Goal: Entertainment & Leisure: Consume media (video, audio)

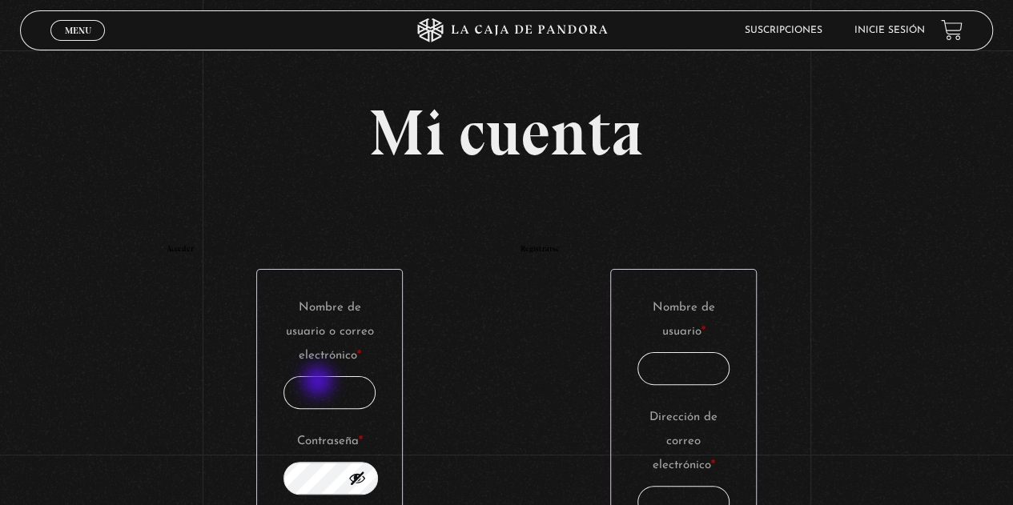
click at [320, 386] on input "Nombre de usuario o correo electrónico * Obligatorio" at bounding box center [330, 392] width 93 height 33
type input "[EMAIL_ADDRESS][DOMAIN_NAME]"
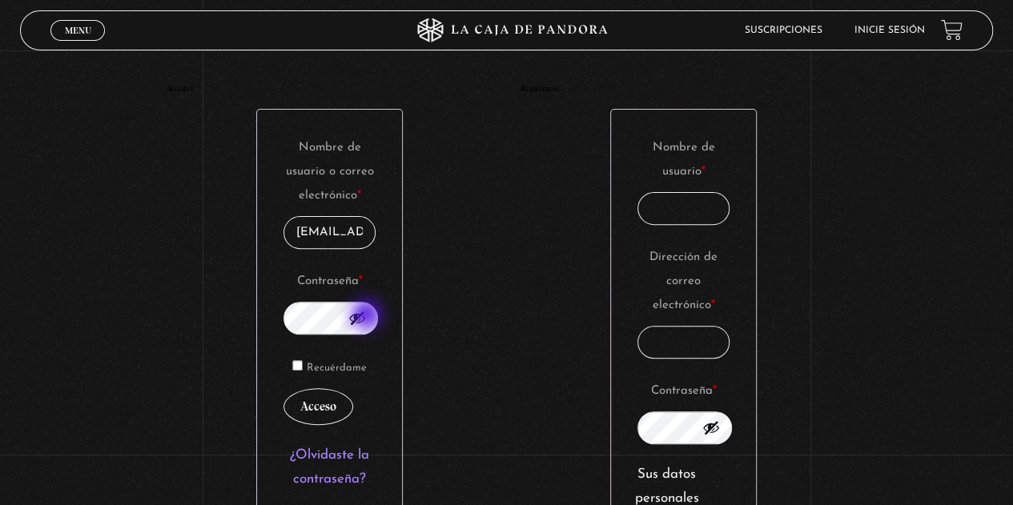
click at [366, 316] on button "Mostrar contraseña" at bounding box center [357, 318] width 18 height 18
click at [297, 404] on button "Acceso" at bounding box center [319, 406] width 70 height 37
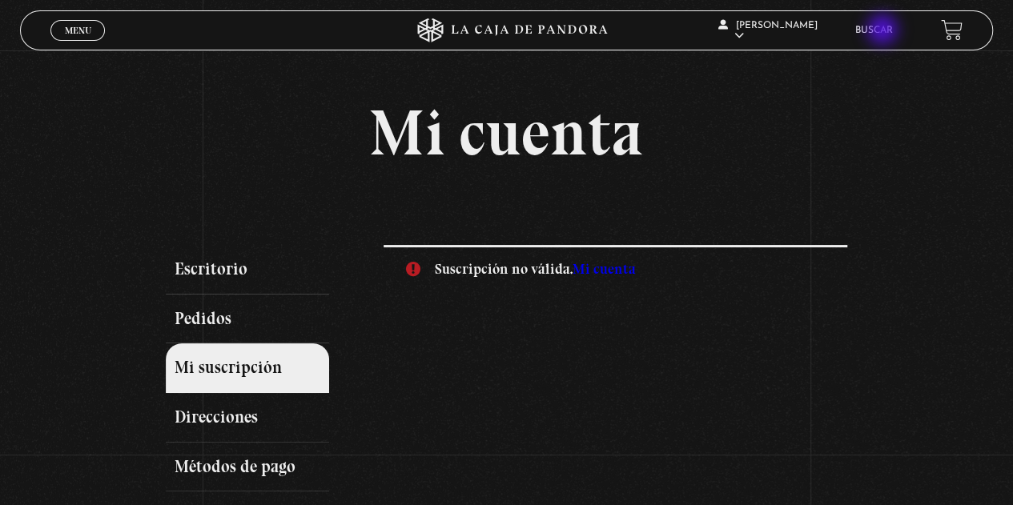
click at [884, 31] on link "Buscar" at bounding box center [874, 31] width 38 height 10
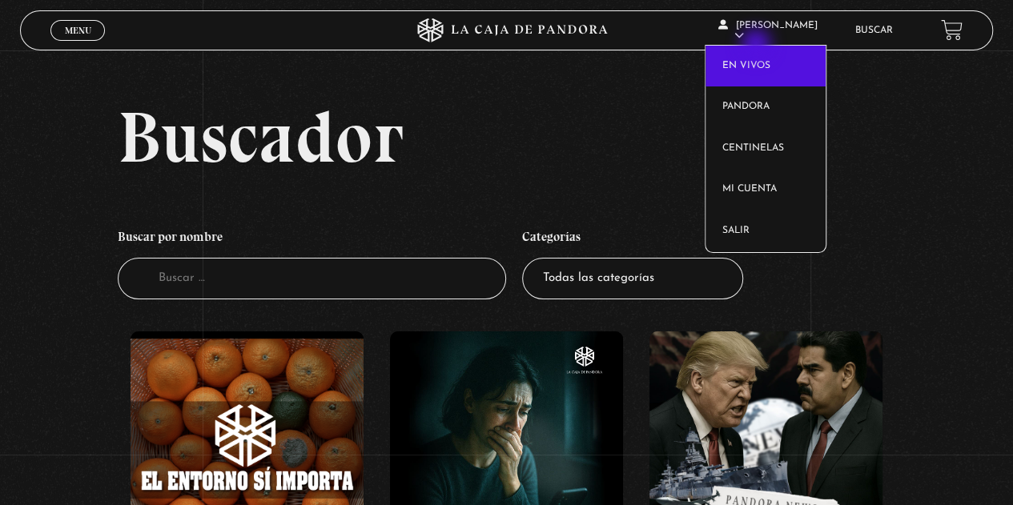
click at [758, 46] on link "En vivos" at bounding box center [766, 67] width 120 height 42
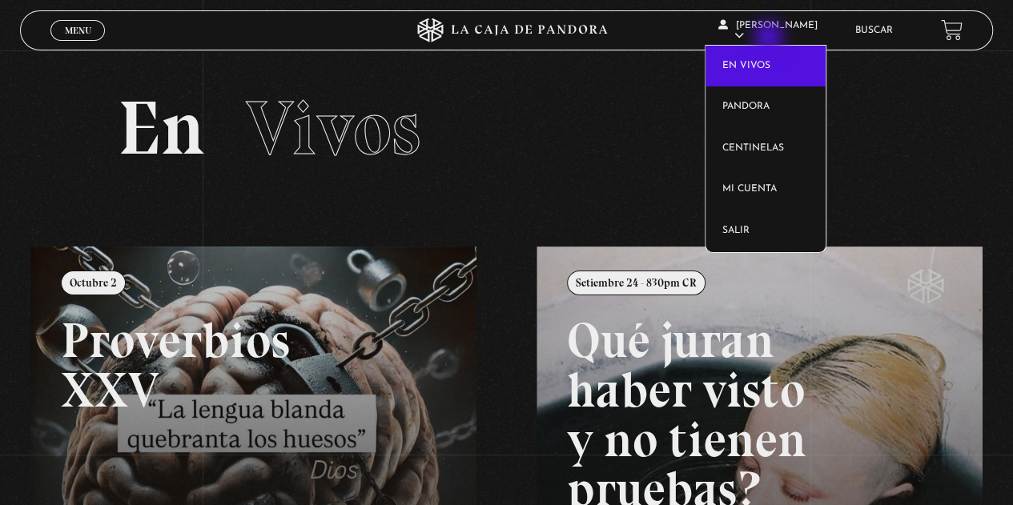
click at [771, 38] on span "Rebeca Acuña Acuña" at bounding box center [767, 31] width 99 height 20
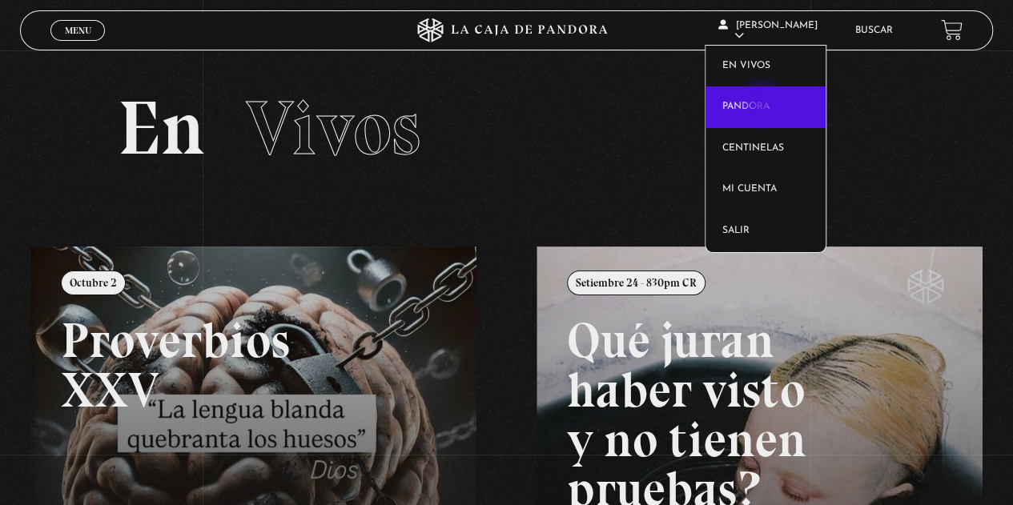
click at [763, 105] on link "Pandora" at bounding box center [766, 108] width 120 height 42
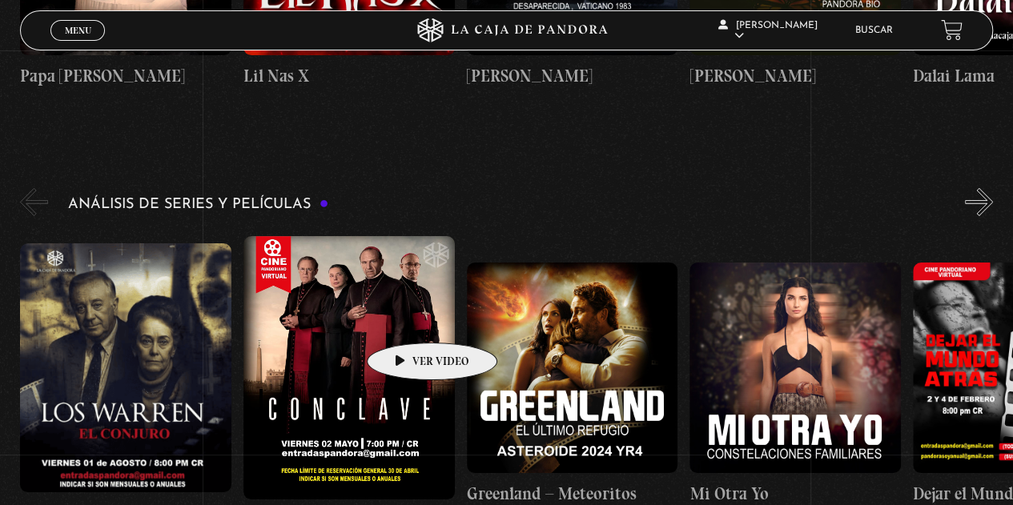
scroll to position [2643, 0]
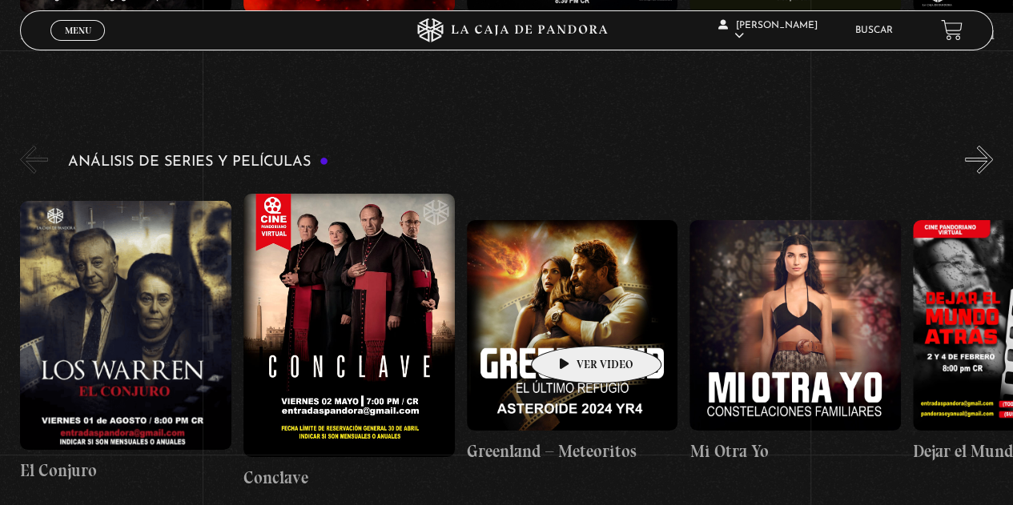
click at [571, 322] on figure at bounding box center [572, 325] width 211 height 211
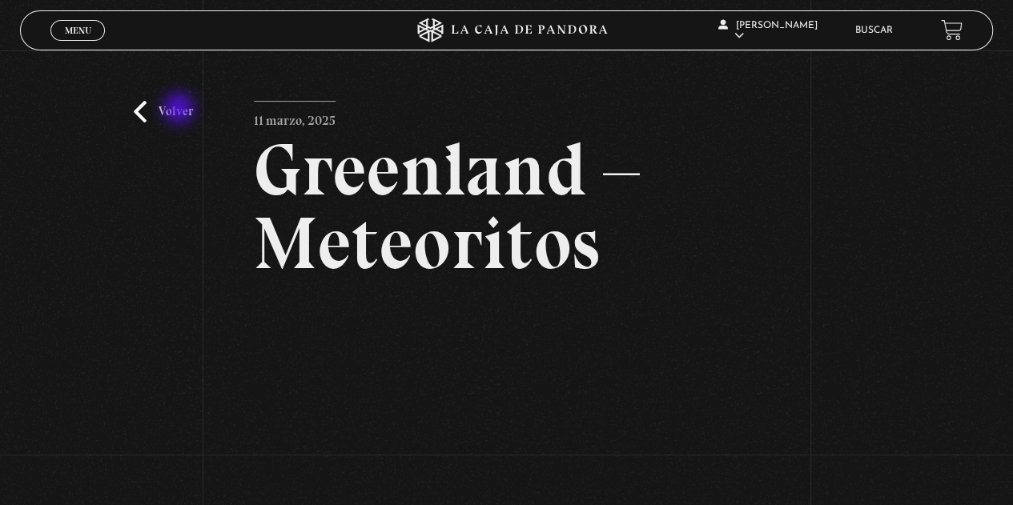
click at [177, 110] on link "Volver" at bounding box center [163, 112] width 59 height 22
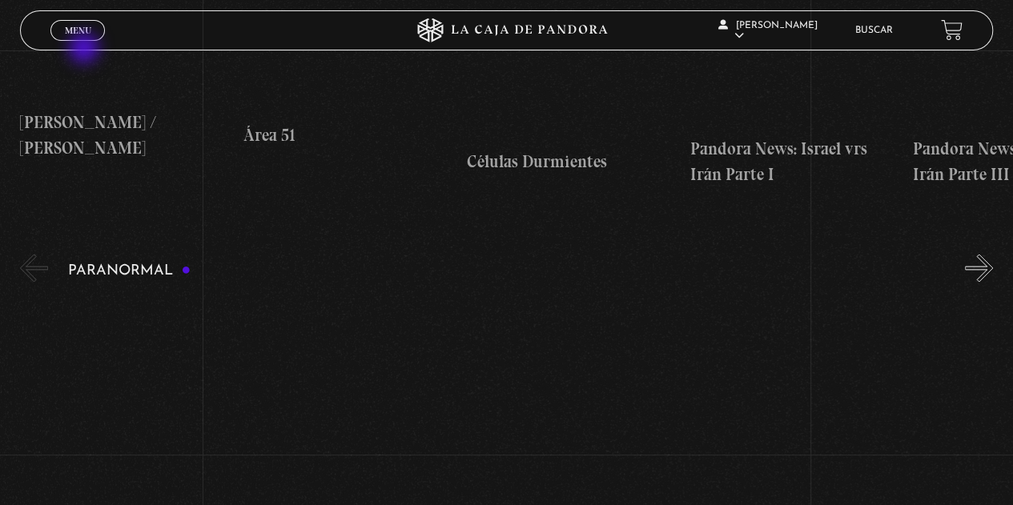
scroll to position [1282, 0]
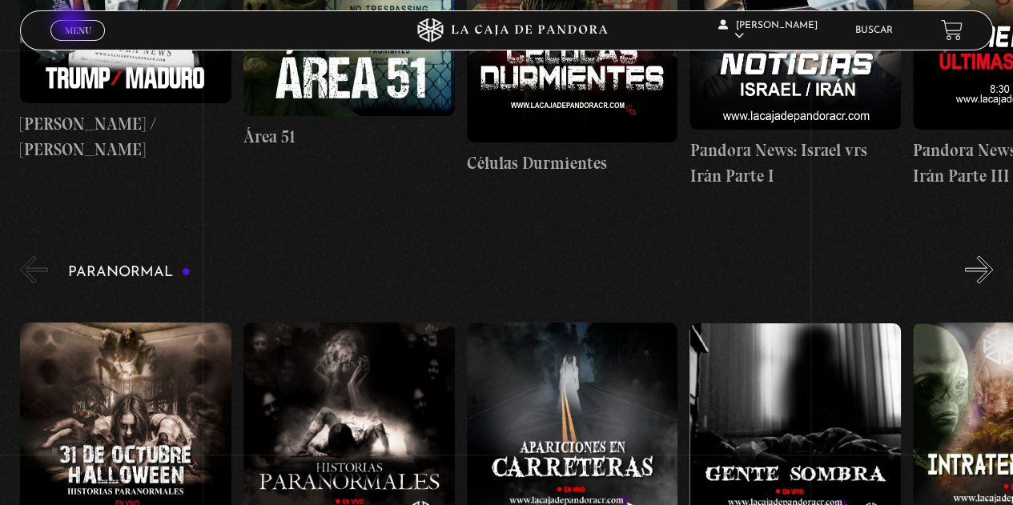
click at [71, 26] on span "Menu" at bounding box center [78, 31] width 26 height 10
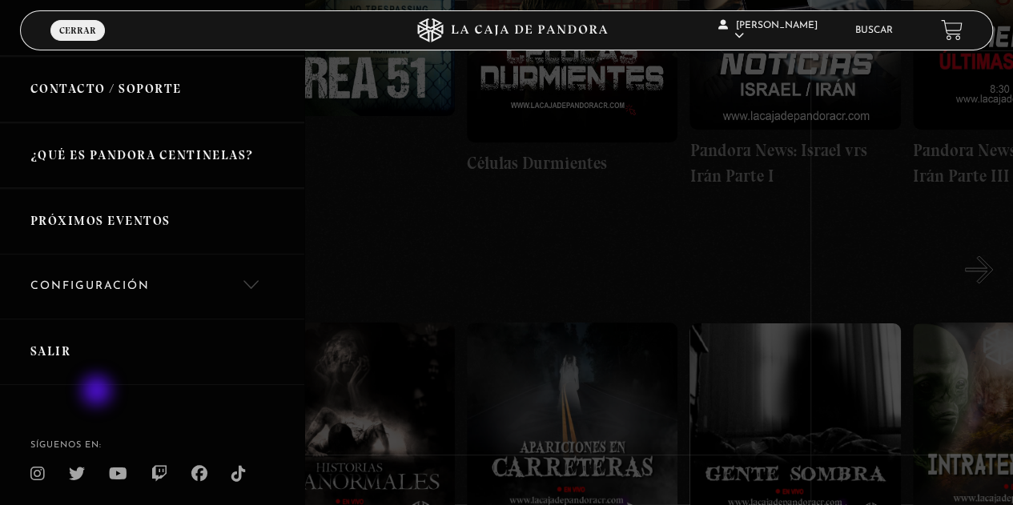
scroll to position [377, 0]
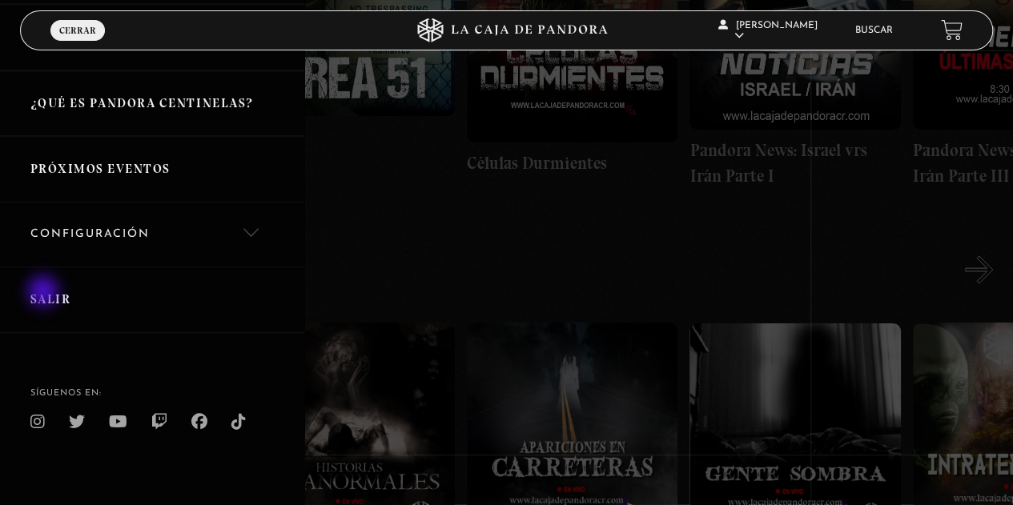
click at [45, 293] on link "Salir" at bounding box center [152, 300] width 304 height 66
